Goal: Transaction & Acquisition: Purchase product/service

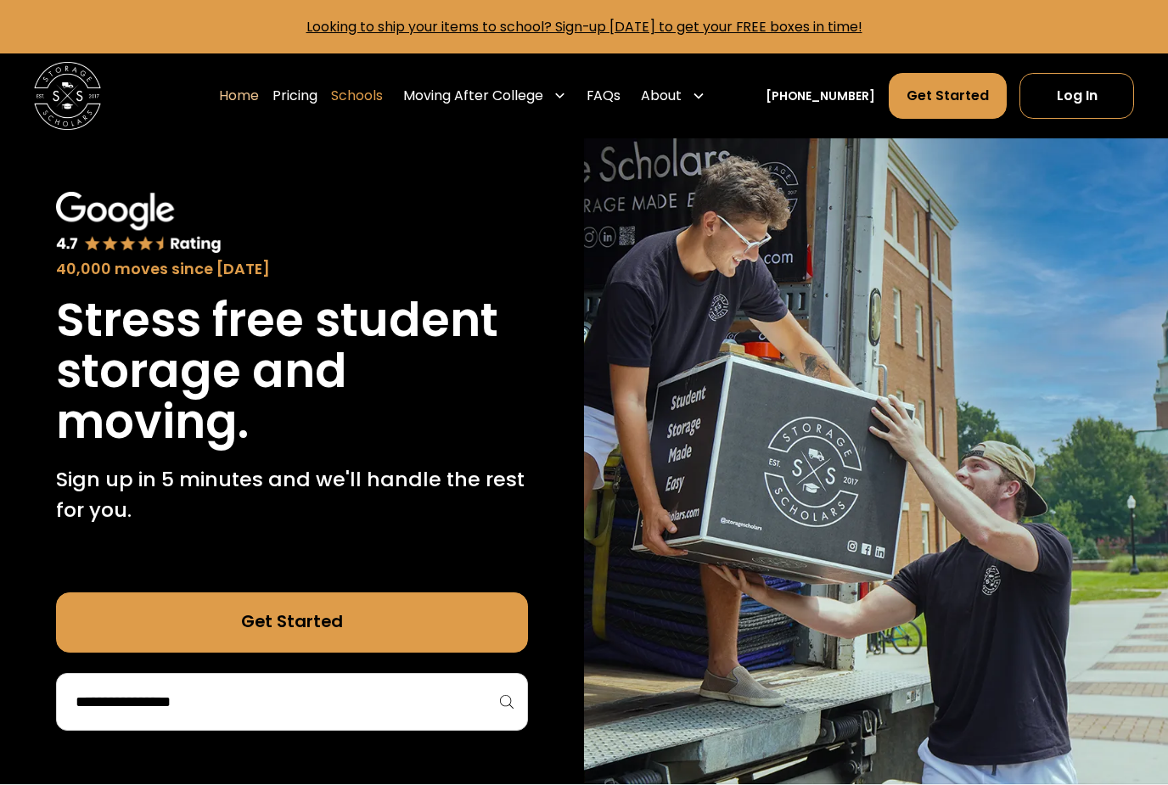
click at [383, 94] on link "Schools" at bounding box center [357, 96] width 52 height 48
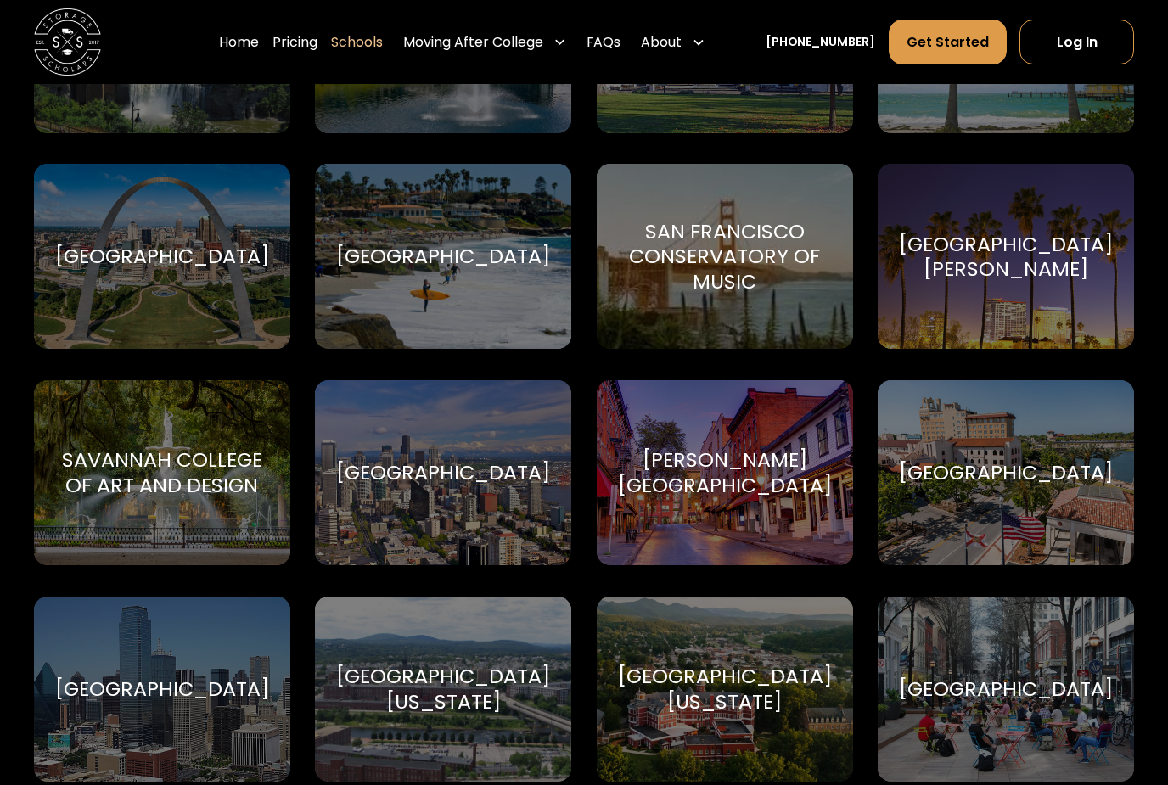
scroll to position [6333, 0]
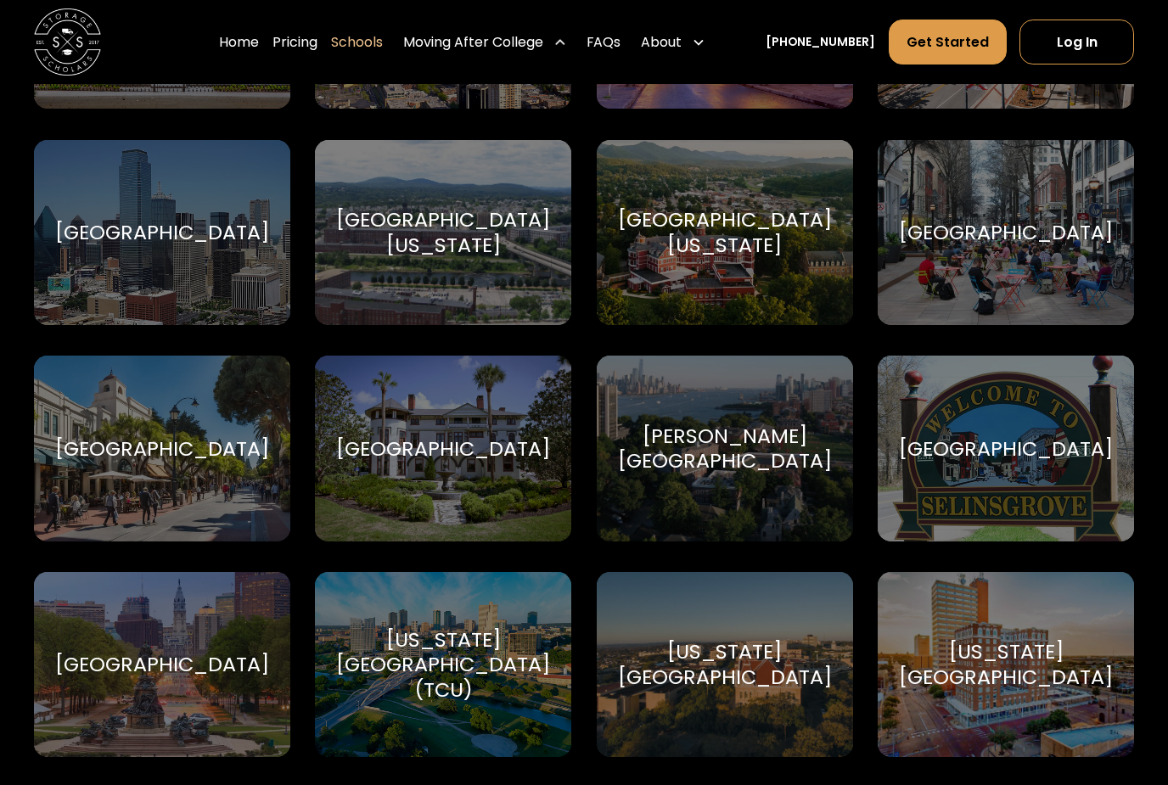
click at [543, 41] on div "Moving After College" at bounding box center [473, 42] width 140 height 20
click at [317, 42] on link "Pricing" at bounding box center [294, 43] width 45 height 48
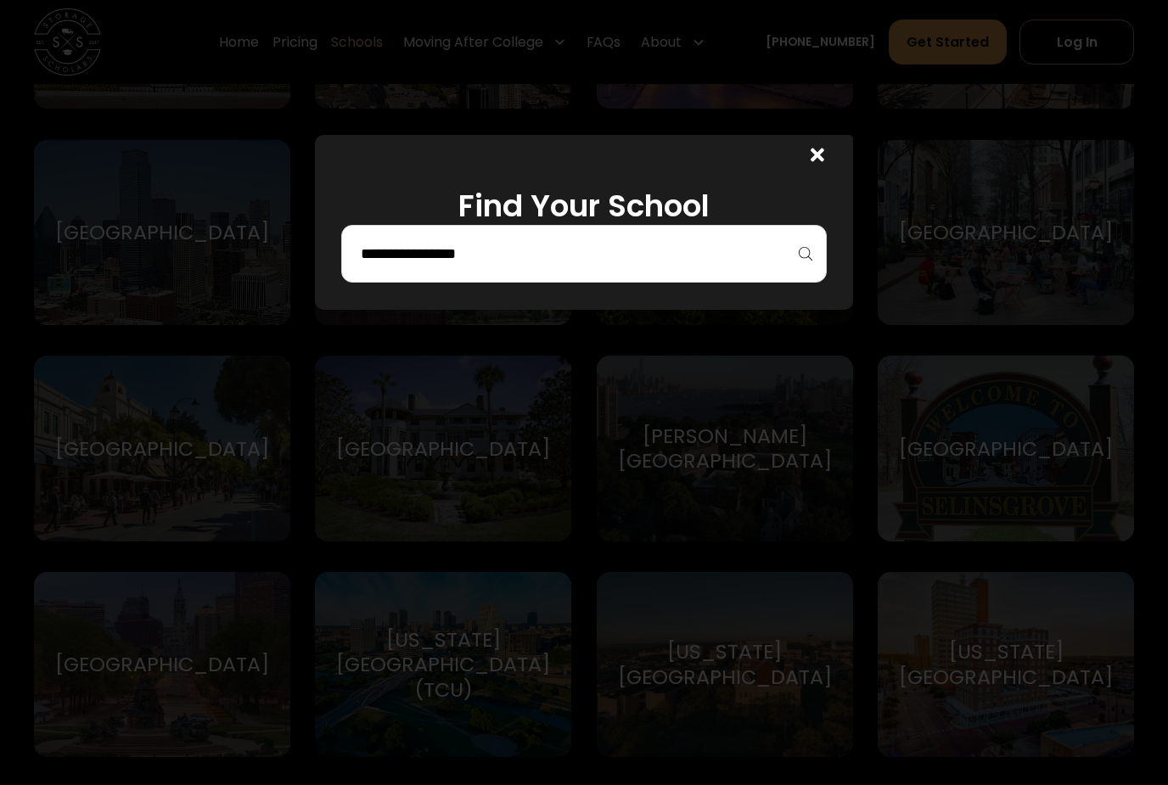
click at [622, 268] on input "search" at bounding box center [583, 253] width 449 height 29
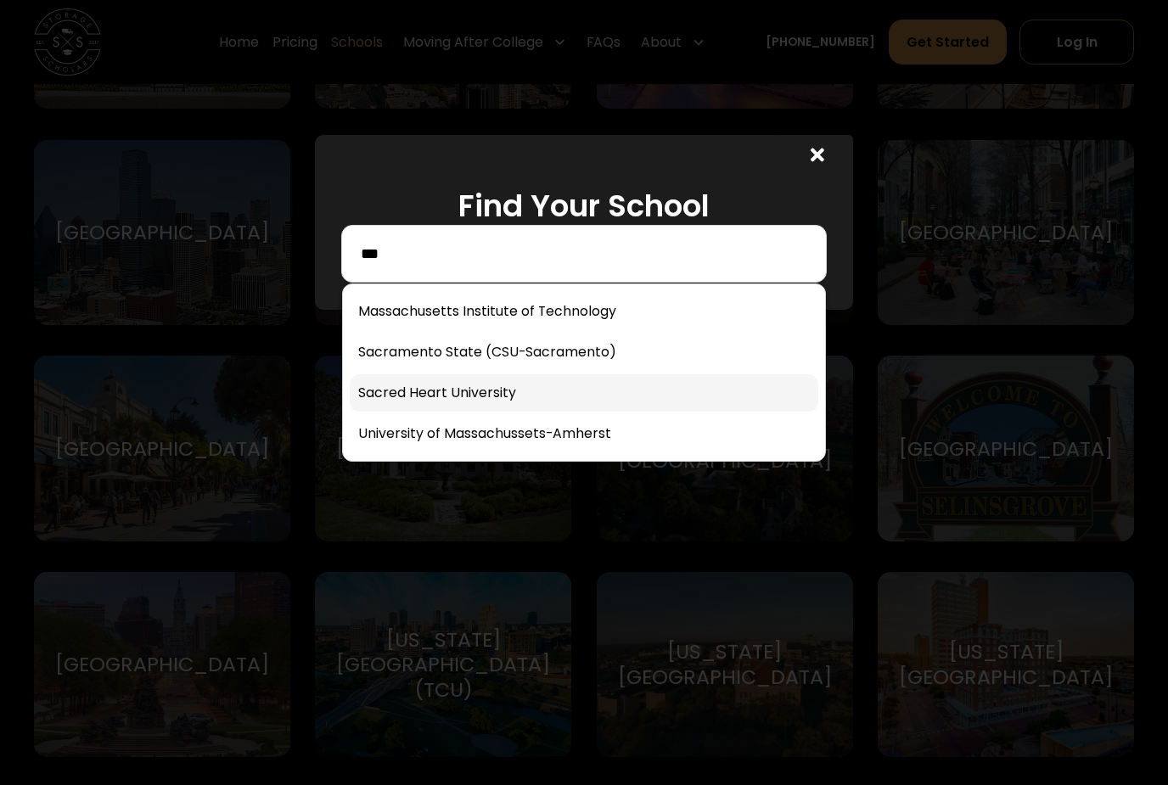
type input "***"
click at [475, 397] on link at bounding box center [584, 392] width 468 height 37
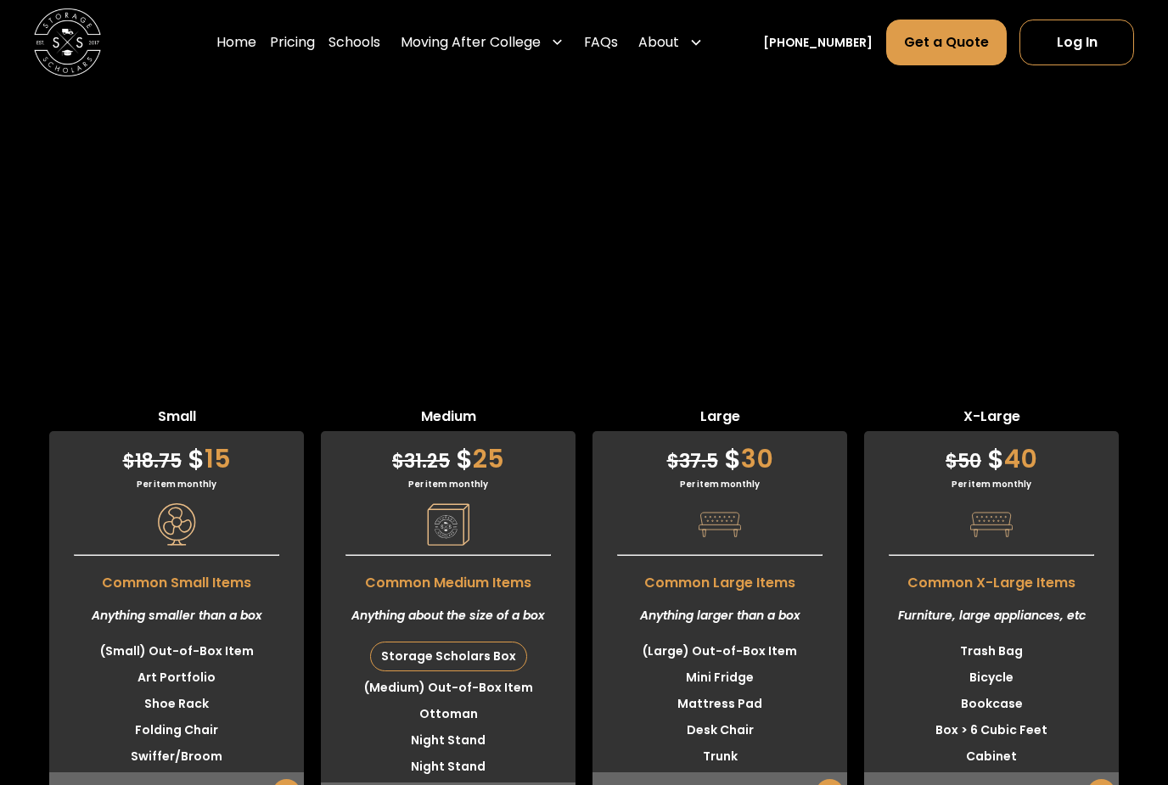
scroll to position [4152, 0]
